Goal: Transaction & Acquisition: Purchase product/service

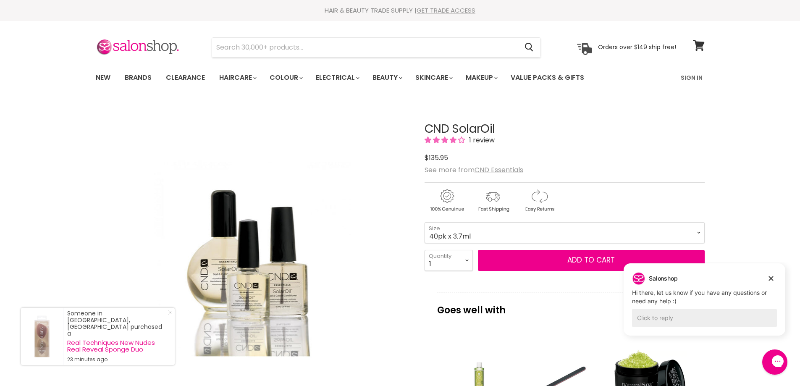
click at [450, 9] on link "GET TRADE ACCESS" at bounding box center [446, 10] width 59 height 9
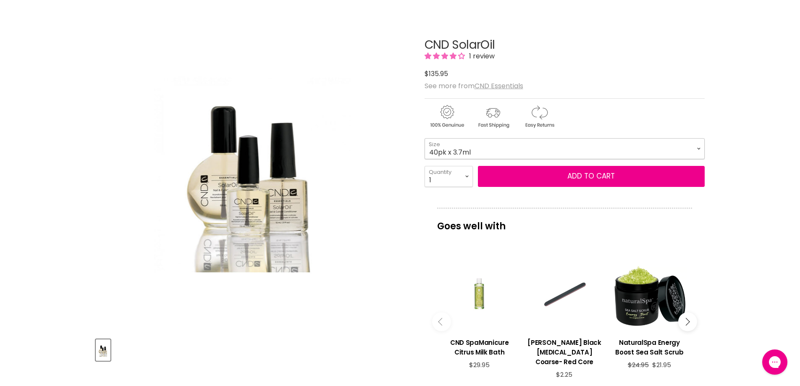
click at [505, 152] on select "3.7ml 7.3ml 15ml 68ml 118ml 40pk x 3.7ml" at bounding box center [565, 148] width 280 height 21
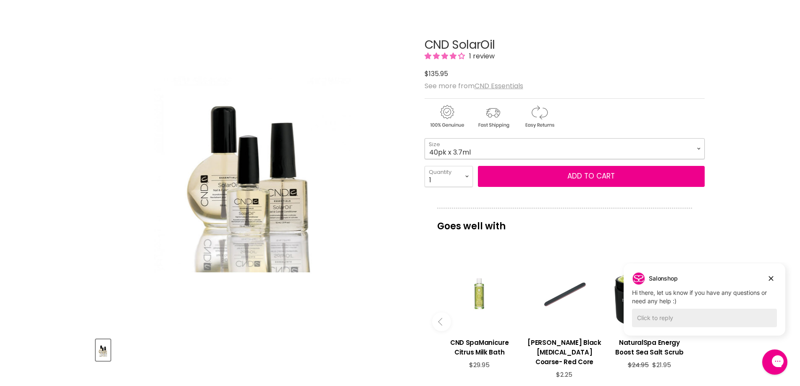
click at [505, 152] on select "3.7ml 7.3ml 15ml 68ml 118ml 40pk x 3.7ml" at bounding box center [565, 148] width 280 height 21
click at [425, 138] on select "3.7ml 7.3ml 15ml 68ml 118ml 40pk x 3.7ml" at bounding box center [565, 148] width 280 height 21
click at [517, 142] on select "3.7ml 7.3ml 15ml 68ml 118ml 40pk x 3.7ml" at bounding box center [565, 148] width 280 height 21
click at [425, 138] on select "3.7ml 7.3ml 15ml 68ml 118ml 40pk x 3.7ml" at bounding box center [565, 148] width 280 height 21
select select "40pk x 3.7ml"
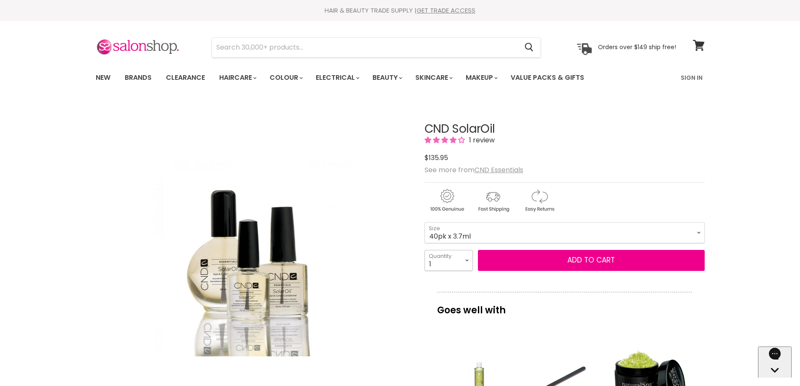
click at [469, 264] on select "1 2 3 4 5 6 7 8 9 10+" at bounding box center [449, 260] width 48 height 21
click at [594, 113] on div "CND SolarOil 1 review $0 $135.95 See more from CND Essentials 3.7ml - 7.3ml - 1…" at bounding box center [565, 377] width 280 height 550
click at [181, 74] on link "Clearance" at bounding box center [186, 78] width 52 height 18
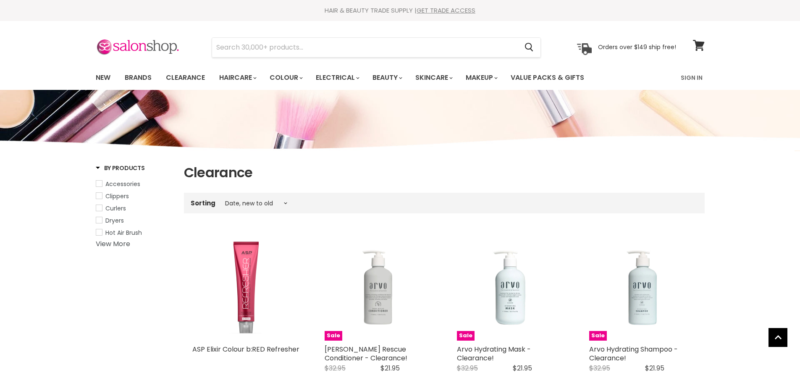
select select "created-descending"
